Goal: Feedback & Contribution: Contribute content

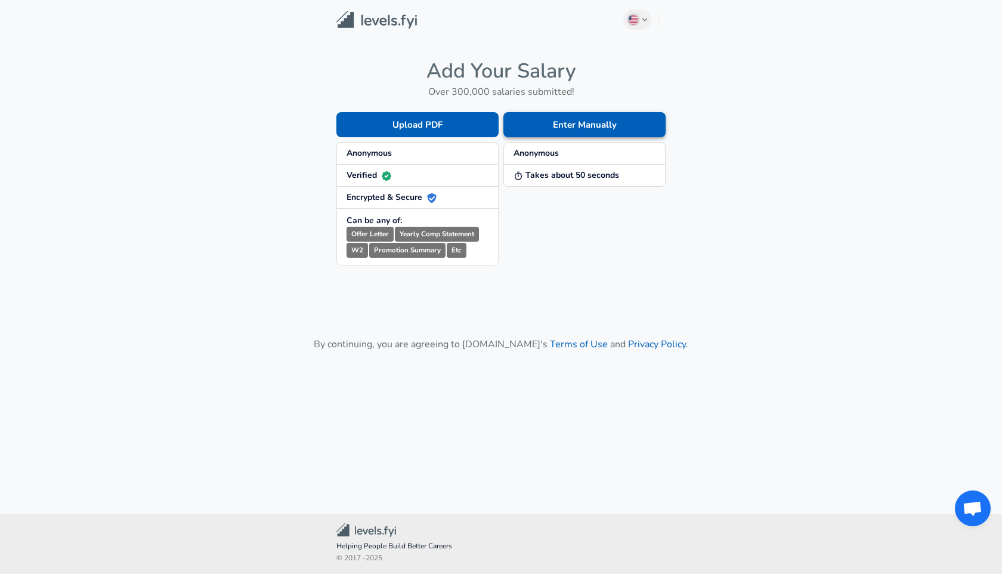
click at [555, 129] on button "Enter Manually" at bounding box center [584, 124] width 162 height 25
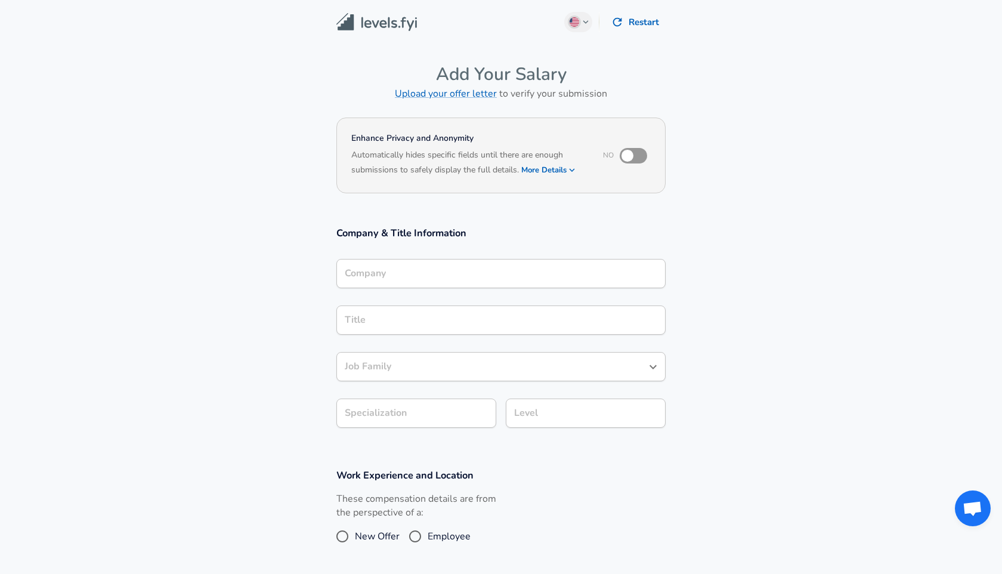
click at [474, 272] on input "Company" at bounding box center [501, 273] width 318 height 18
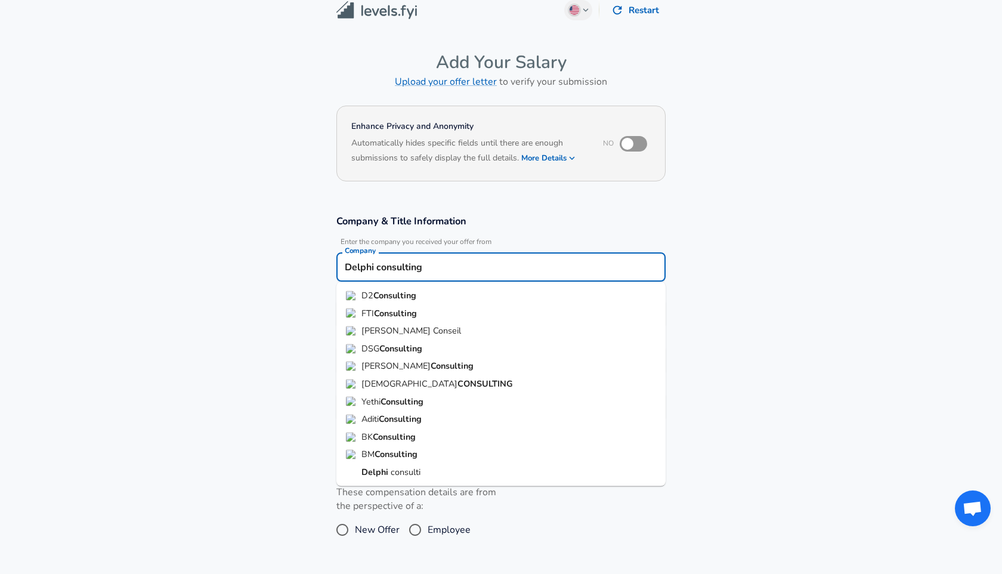
type input "Delphi consulting"
click at [742, 283] on section "Company & Title Information Enter the company you received your offer from Comp…" at bounding box center [501, 324] width 1002 height 248
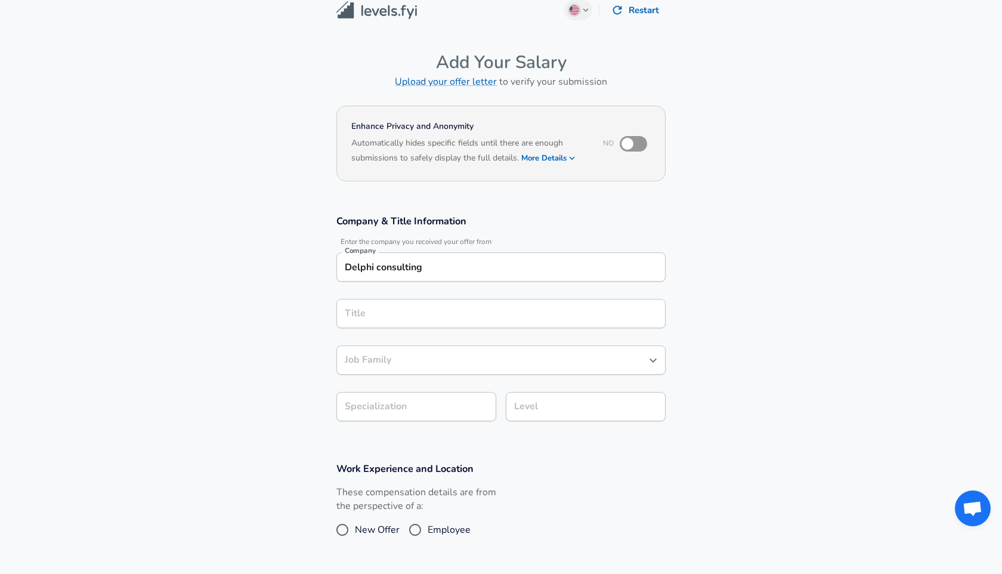
click at [567, 320] on div "Title" at bounding box center [500, 313] width 329 height 29
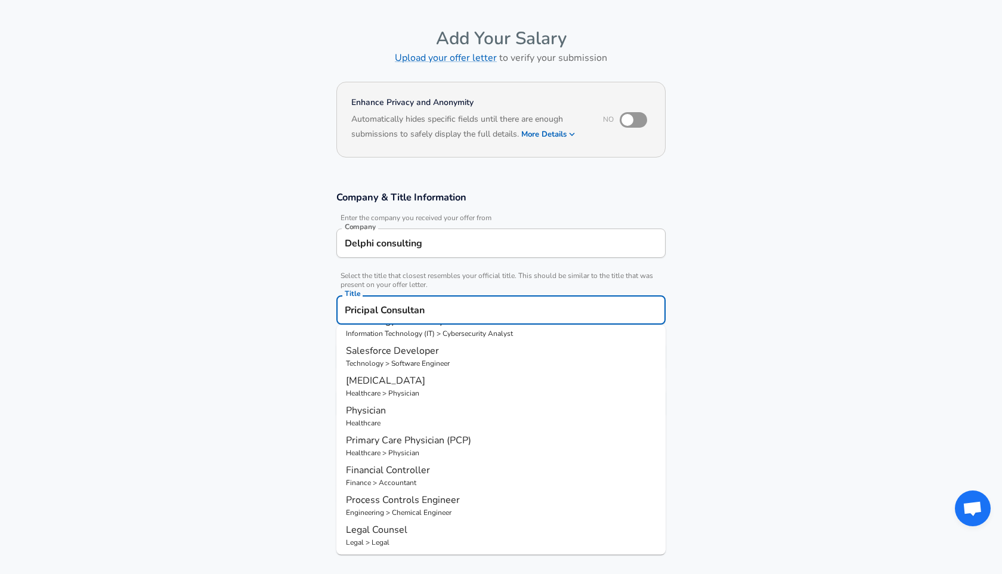
scroll to position [0, 0]
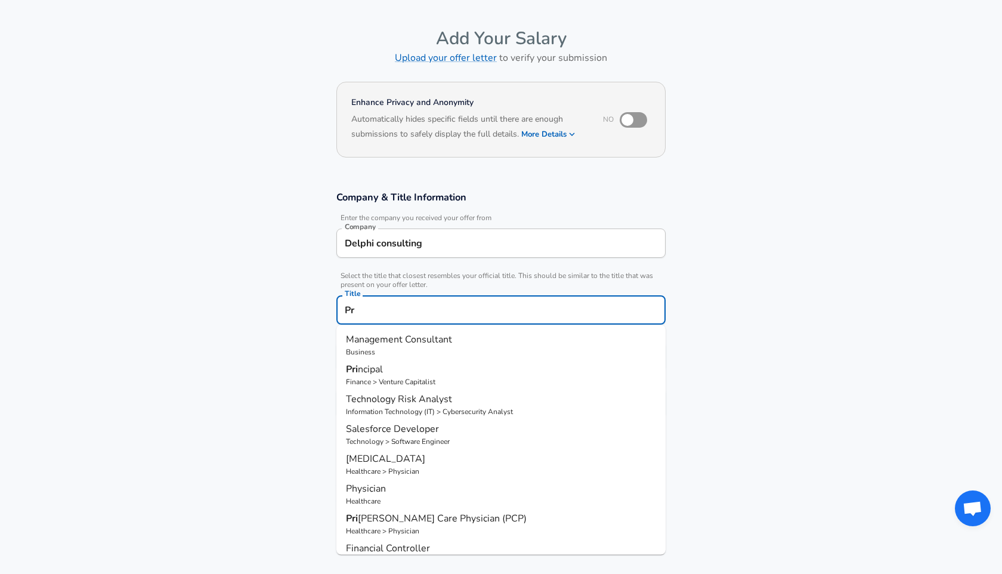
type input "P"
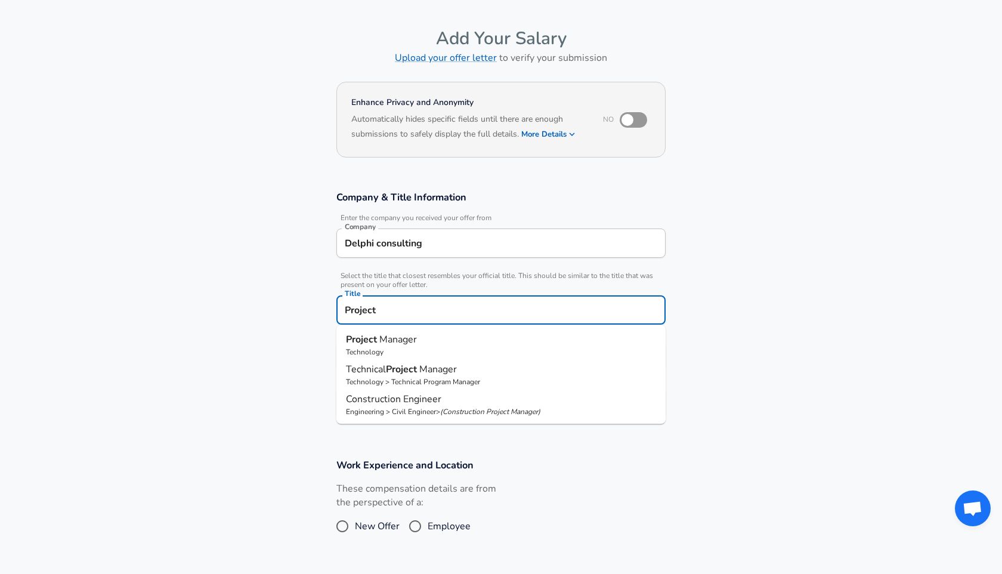
click at [481, 362] on p "Technical Project Manager" at bounding box center [501, 369] width 310 height 14
type input "Technical Project Manager"
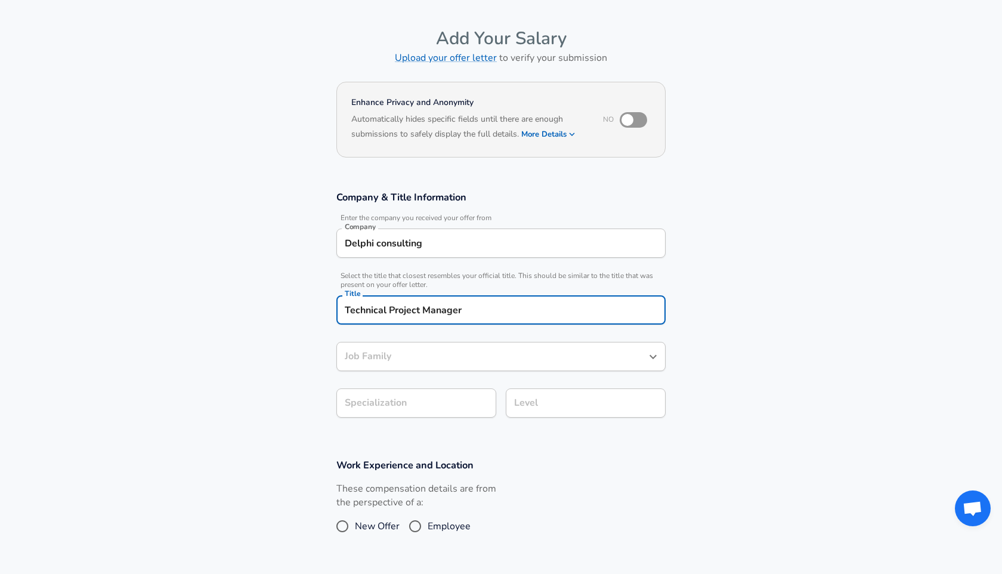
type input "Technical Program Manager"
type input "Technical Project Manager"
click at [481, 361] on input "Technical Program Manager" at bounding box center [492, 356] width 301 height 18
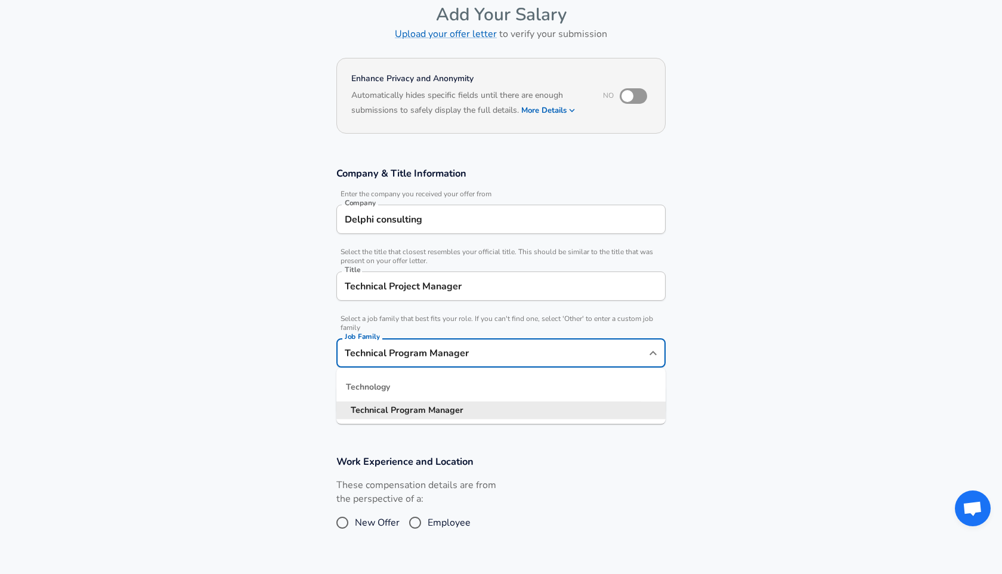
click at [564, 404] on li "Technical Program Manager" at bounding box center [500, 410] width 329 height 18
click at [445, 404] on section "Company & Title Information Enter the company you received your offer from Comp…" at bounding box center [501, 297] width 1002 height 288
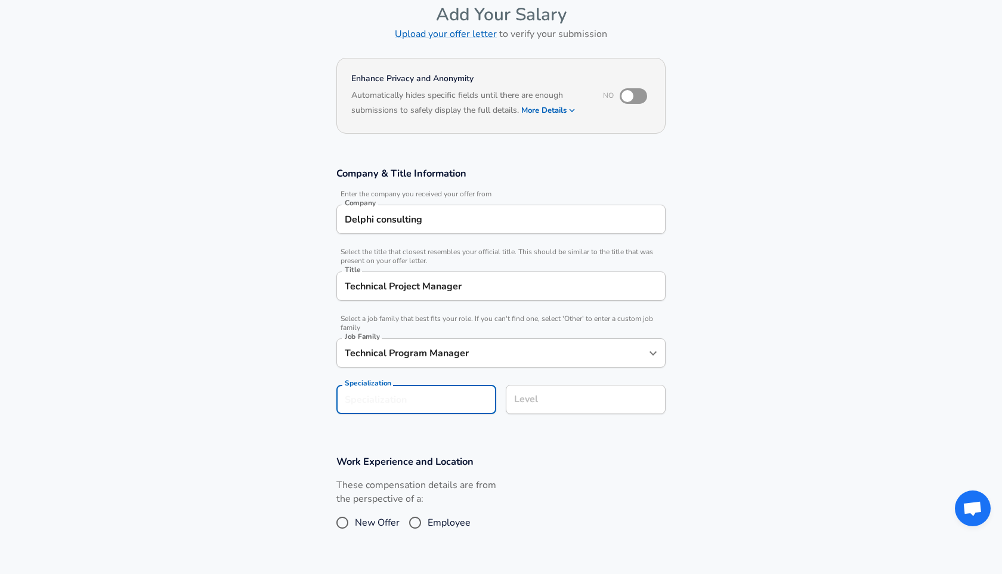
scroll to position [95, 0]
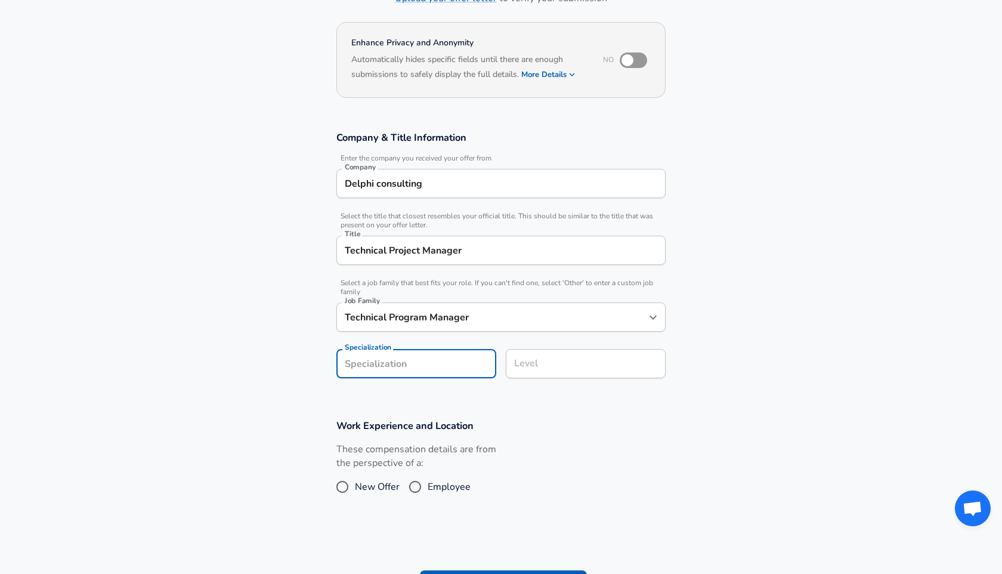
click at [564, 361] on input "Level" at bounding box center [585, 363] width 149 height 18
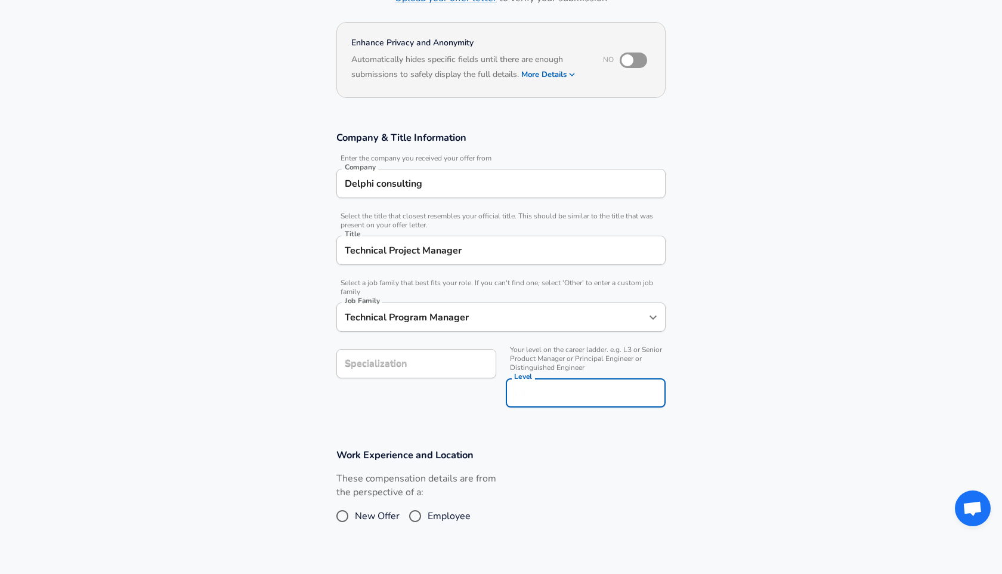
scroll to position [119, 0]
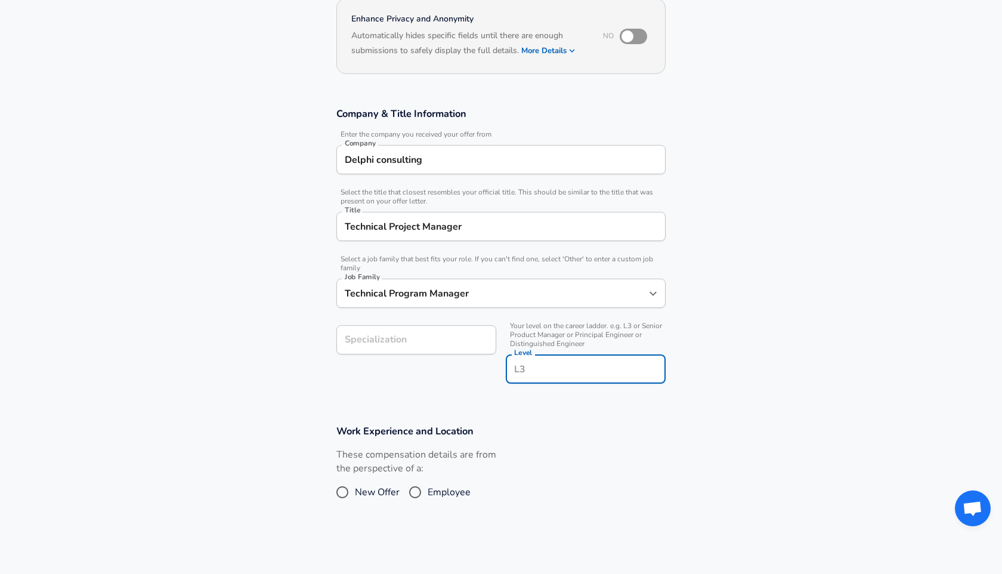
click at [416, 490] on input "Employee" at bounding box center [415, 491] width 25 height 19
radio input "true"
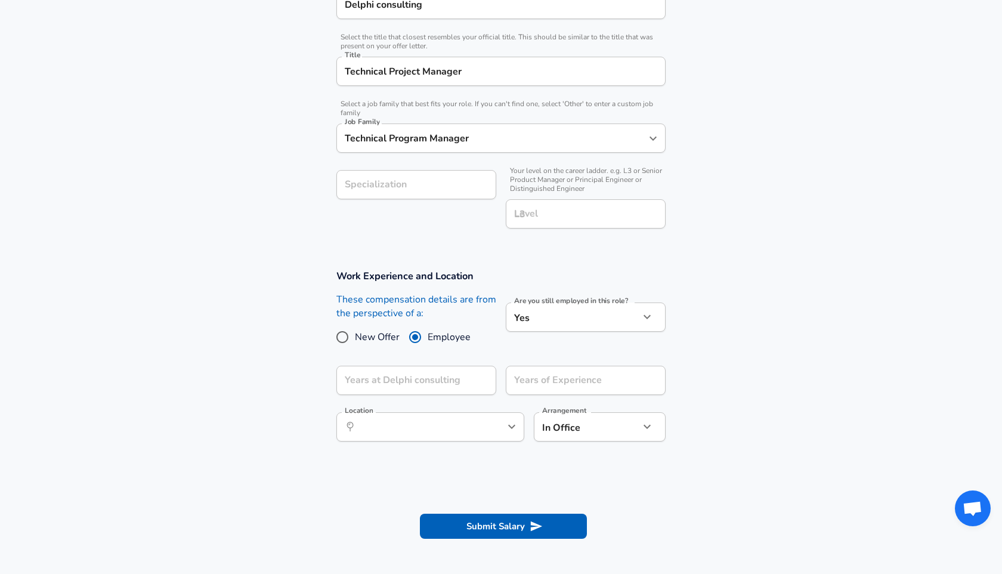
scroll to position [284, 0]
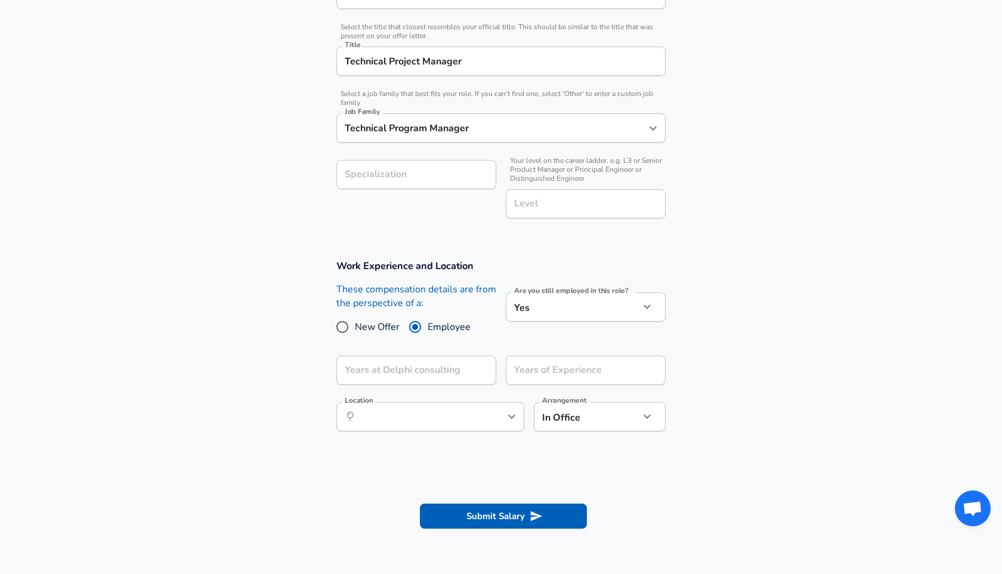
click at [558, 289] on body "English ([GEOGRAPHIC_DATA]) Change Restart Add Your Salary Upload your offer le…" at bounding box center [501, 3] width 1002 height 574
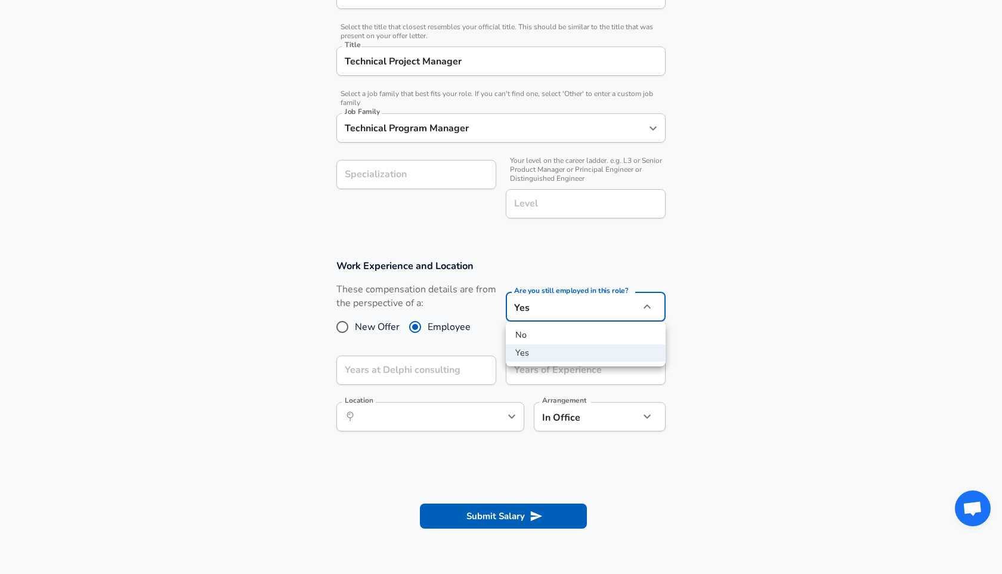
click at [554, 333] on li "No" at bounding box center [586, 335] width 160 height 18
type input "no"
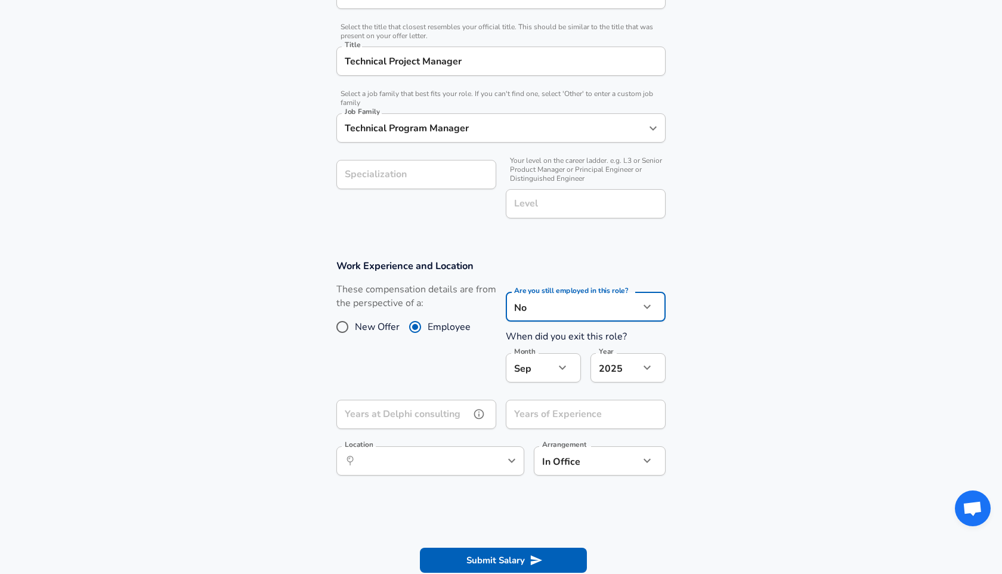
click at [456, 426] on input "Years at Delphi consulting" at bounding box center [403, 414] width 134 height 29
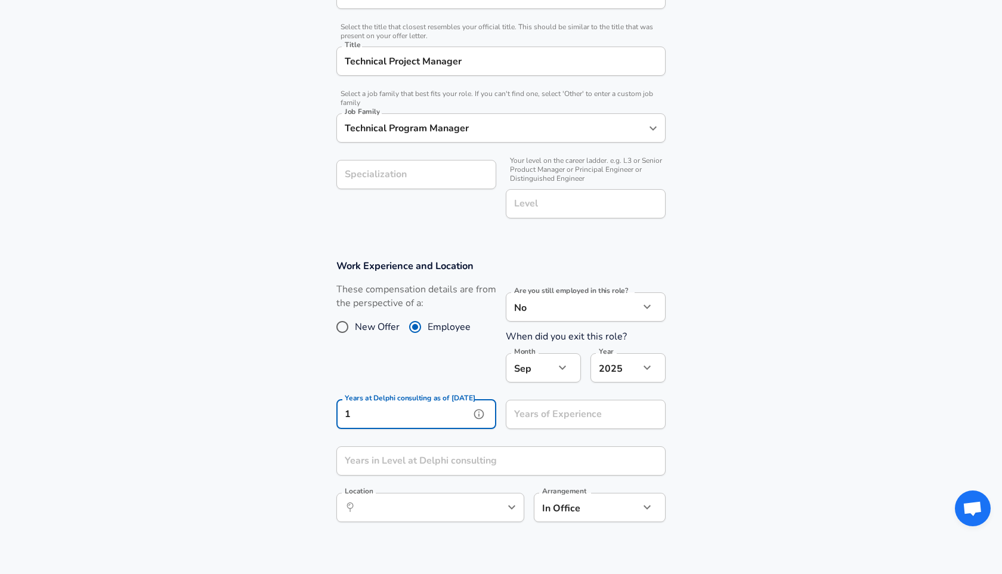
type input "1"
click at [559, 412] on input "Years of Experience" at bounding box center [573, 414] width 134 height 29
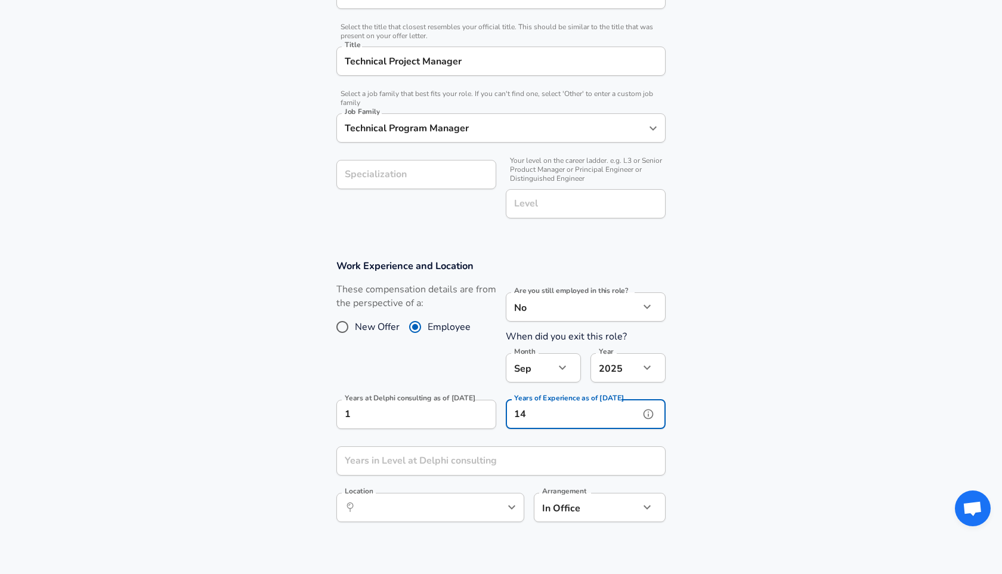
type input "14"
click at [462, 467] on input "Years in Level at Delphi consulting" at bounding box center [487, 460] width 303 height 29
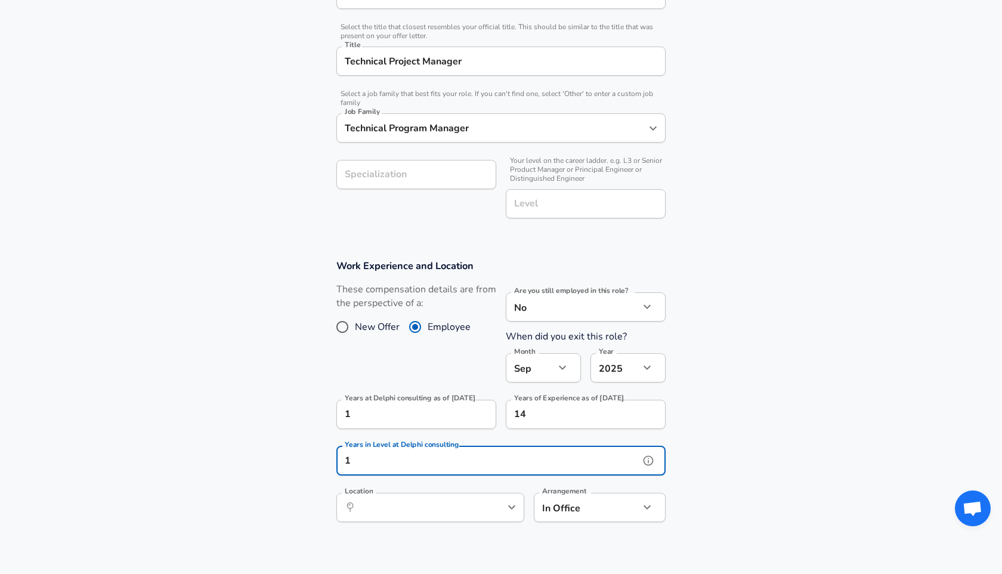
type input "1"
click at [447, 506] on input "Location" at bounding box center [417, 507] width 122 height 18
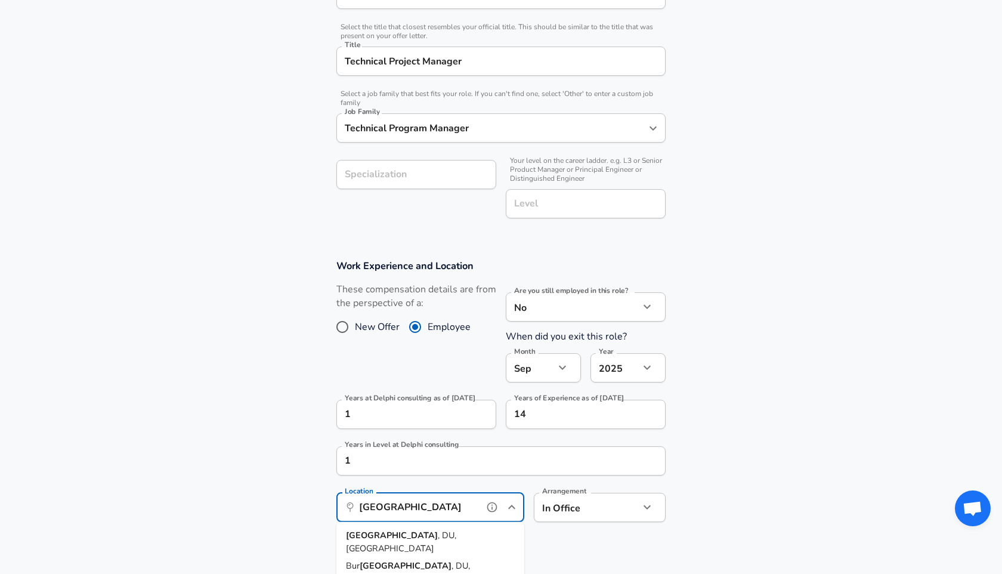
click at [432, 541] on span "[GEOGRAPHIC_DATA] , DU, [GEOGRAPHIC_DATA]" at bounding box center [430, 542] width 169 height 26
type input "[GEOGRAPHIC_DATA], DU, [GEOGRAPHIC_DATA]"
click at [562, 289] on body "English ([GEOGRAPHIC_DATA]) Change Restart Add Your Salary Upload your offer le…" at bounding box center [501, 3] width 1002 height 574
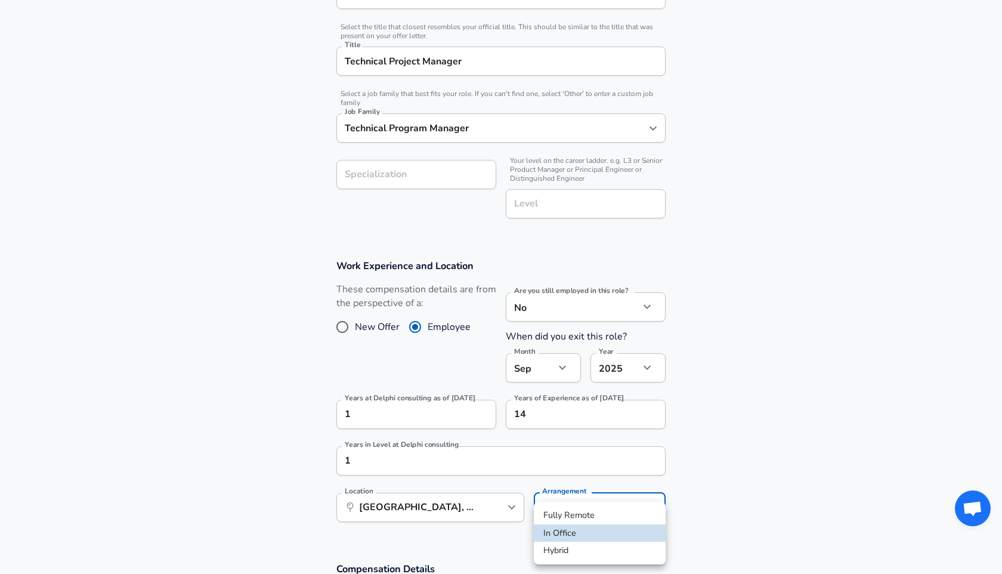
click at [577, 516] on li "Fully Remote" at bounding box center [600, 515] width 132 height 18
type input "remote"
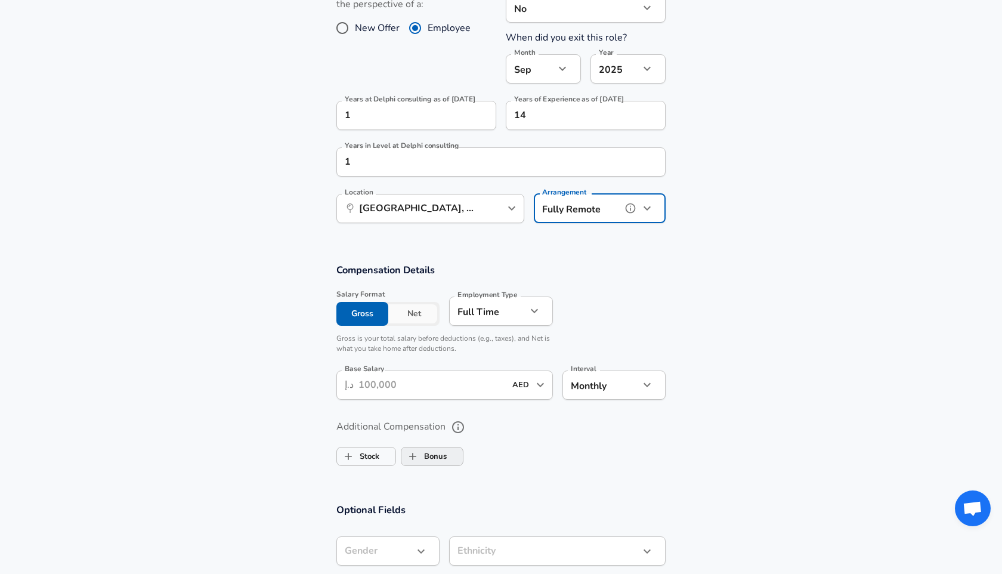
scroll to position [584, 0]
click at [447, 391] on input "Base Salary" at bounding box center [431, 384] width 147 height 29
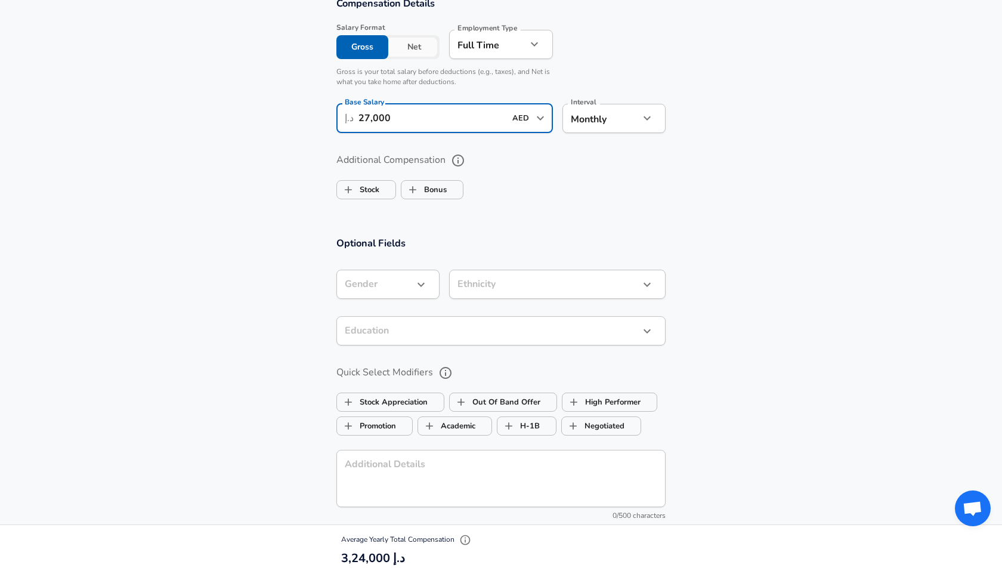
scroll to position [849, 0]
type input "27,000"
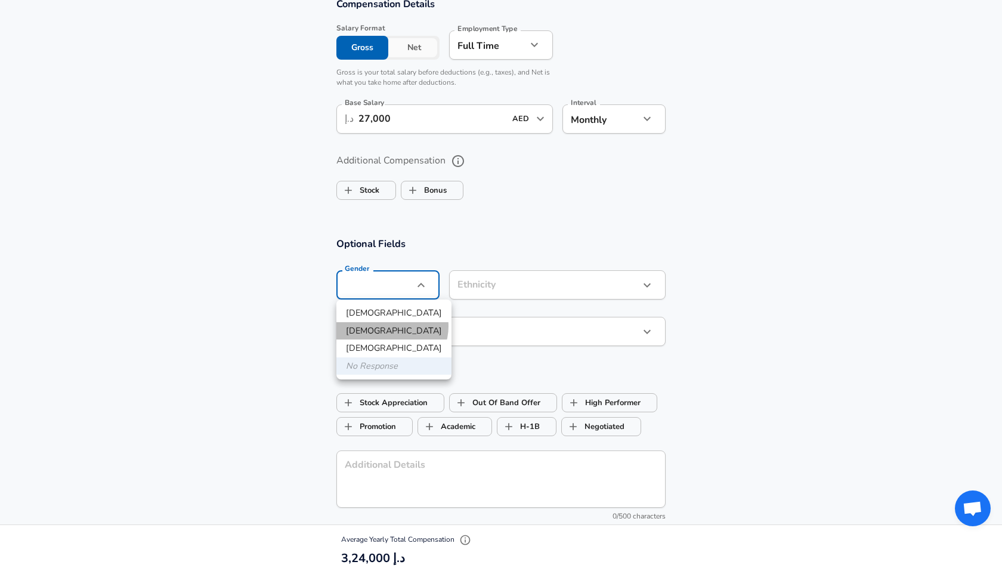
click at [391, 326] on li "[DEMOGRAPHIC_DATA]" at bounding box center [393, 331] width 115 height 18
type input "[DEMOGRAPHIC_DATA]"
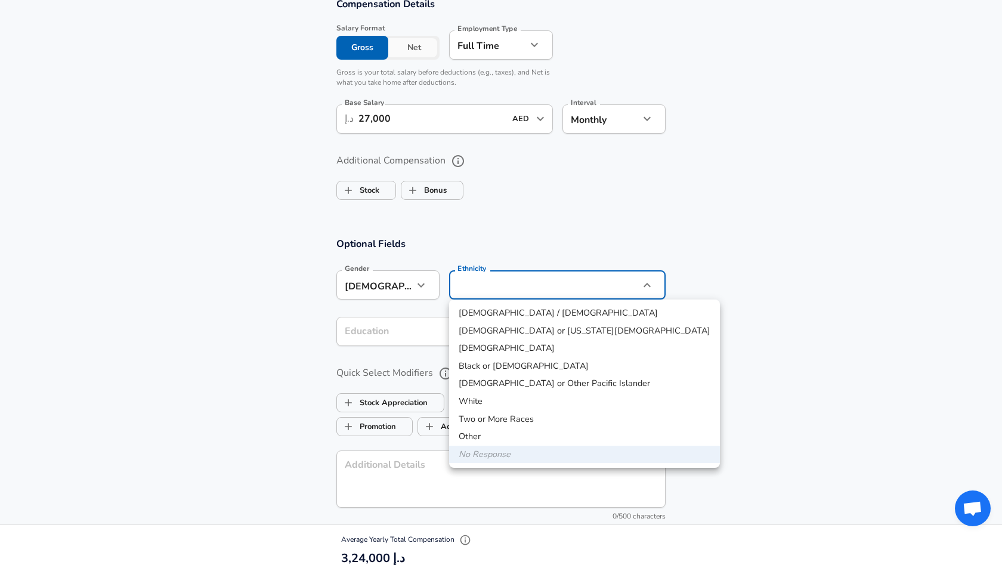
click at [758, 358] on div at bounding box center [501, 287] width 1002 height 574
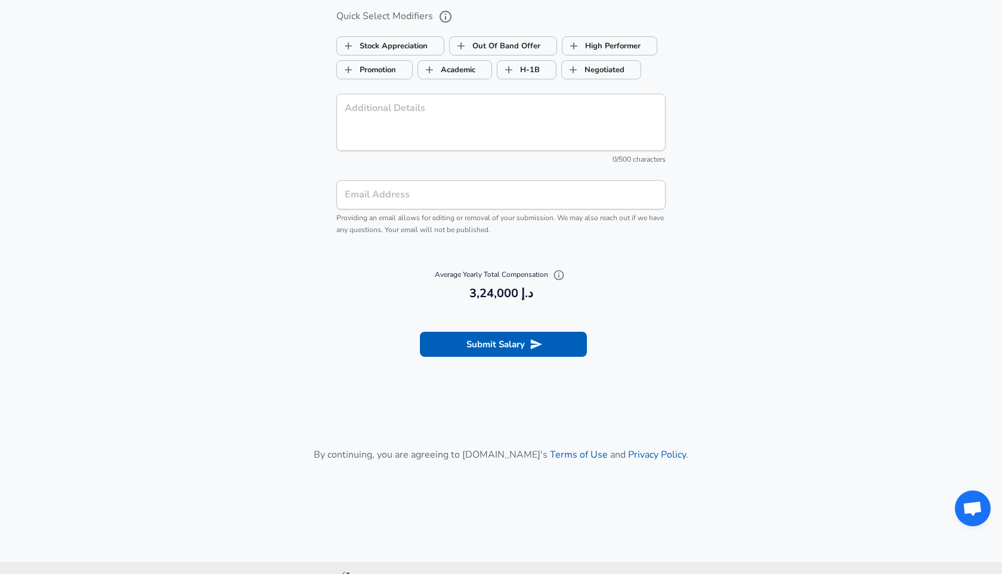
scroll to position [1214, 0]
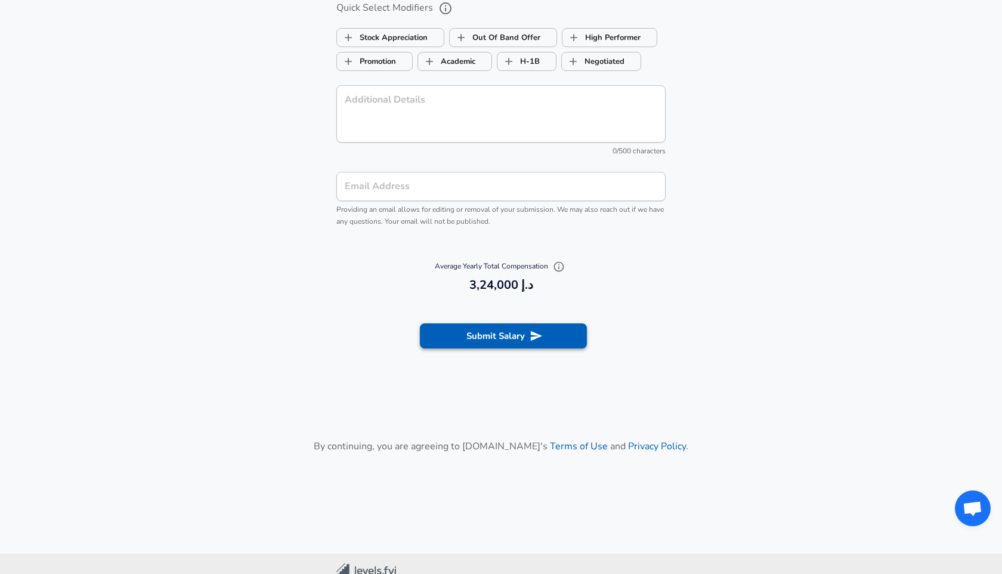
click at [519, 334] on button "Submit Salary" at bounding box center [503, 335] width 167 height 25
